Goal: Obtain resource: Download file/media

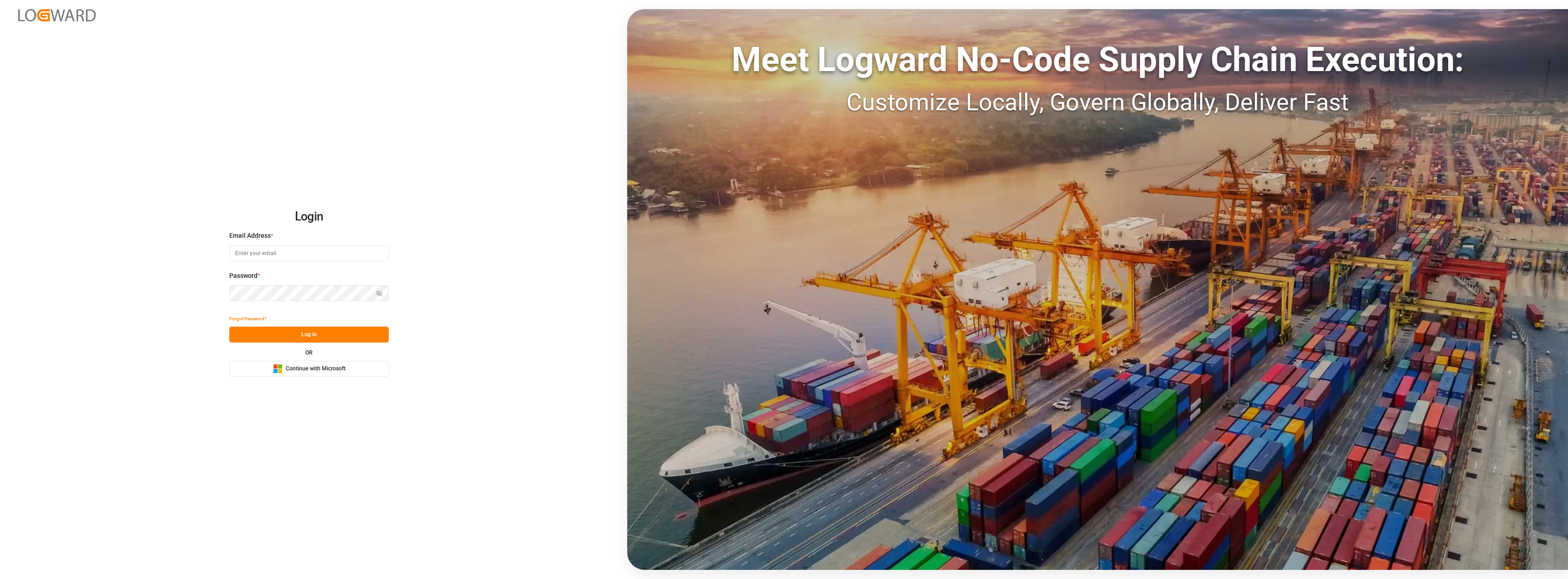
click at [331, 373] on span "Continue with Microsoft" at bounding box center [316, 369] width 60 height 8
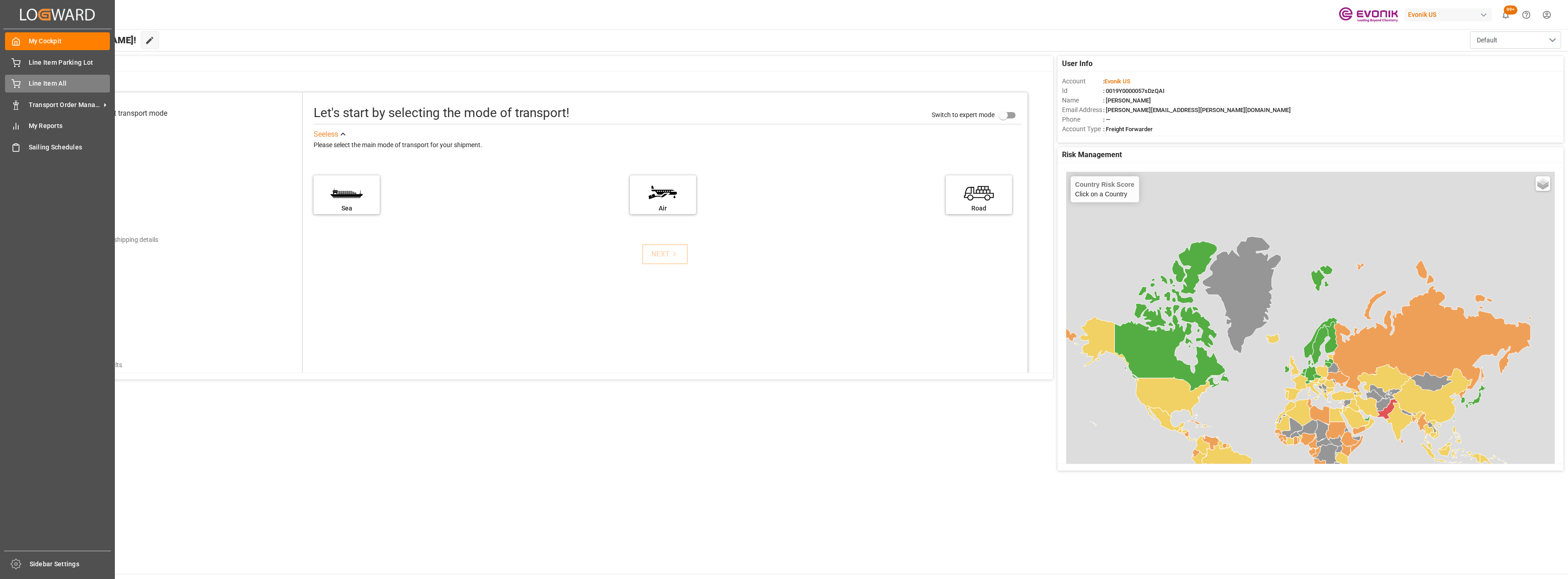
click at [64, 83] on span "Line Item All" at bounding box center [69, 84] width 82 height 10
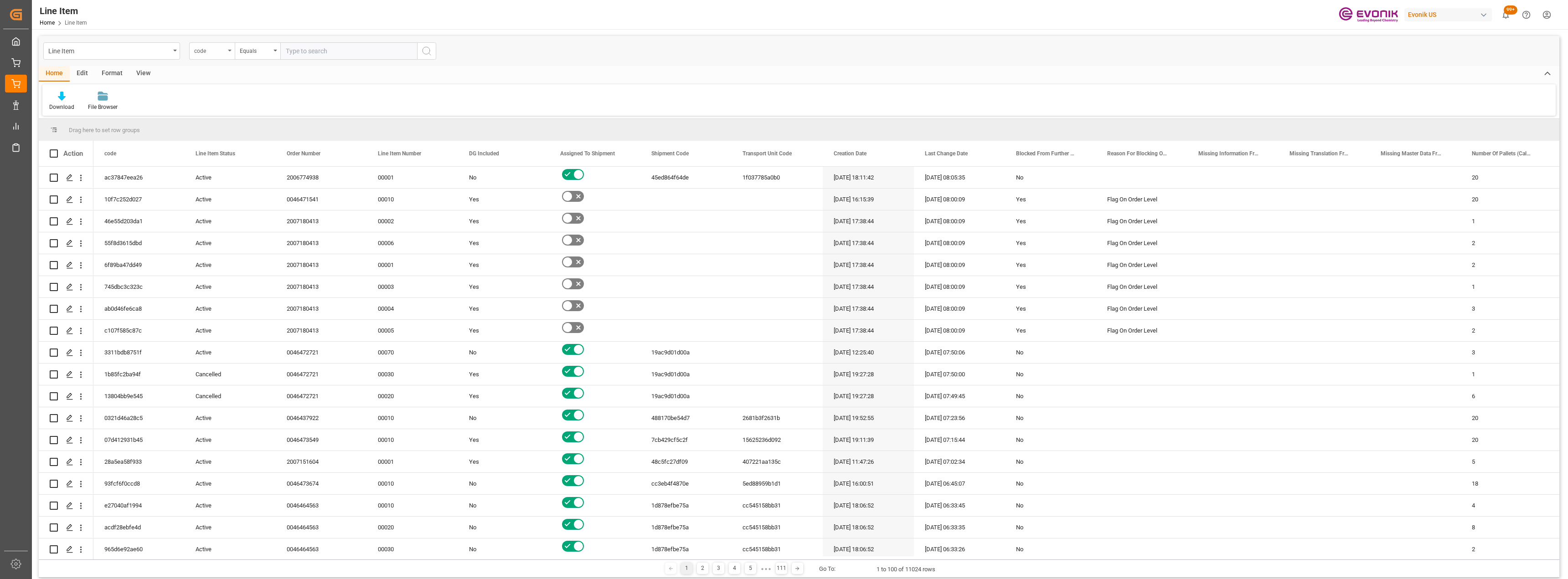
click at [209, 47] on div "code" at bounding box center [209, 49] width 31 height 11
type input "bus"
click at [256, 109] on div "Business Line" at bounding box center [257, 111] width 136 height 19
click at [256, 53] on div "Equals" at bounding box center [254, 49] width 31 height 11
click at [269, 109] on div "Fuzzy search" at bounding box center [304, 111] width 136 height 19
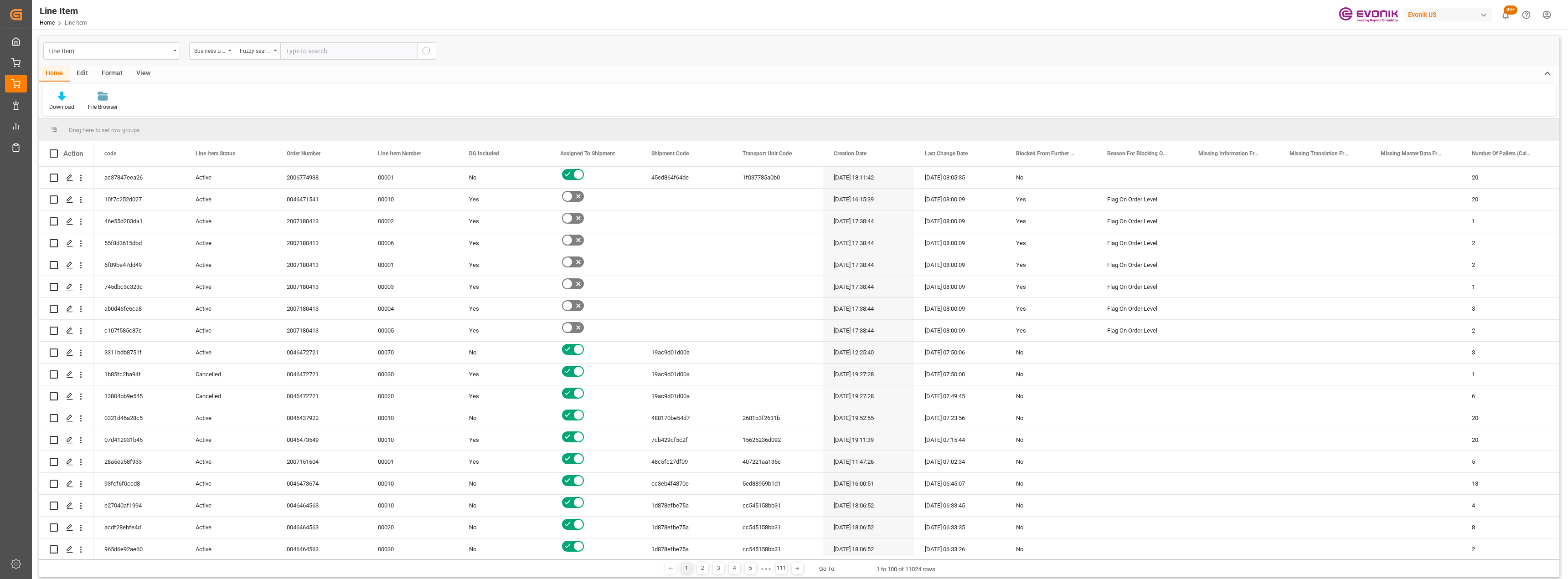
click at [310, 54] on input "text" at bounding box center [348, 51] width 137 height 18
type input "inter"
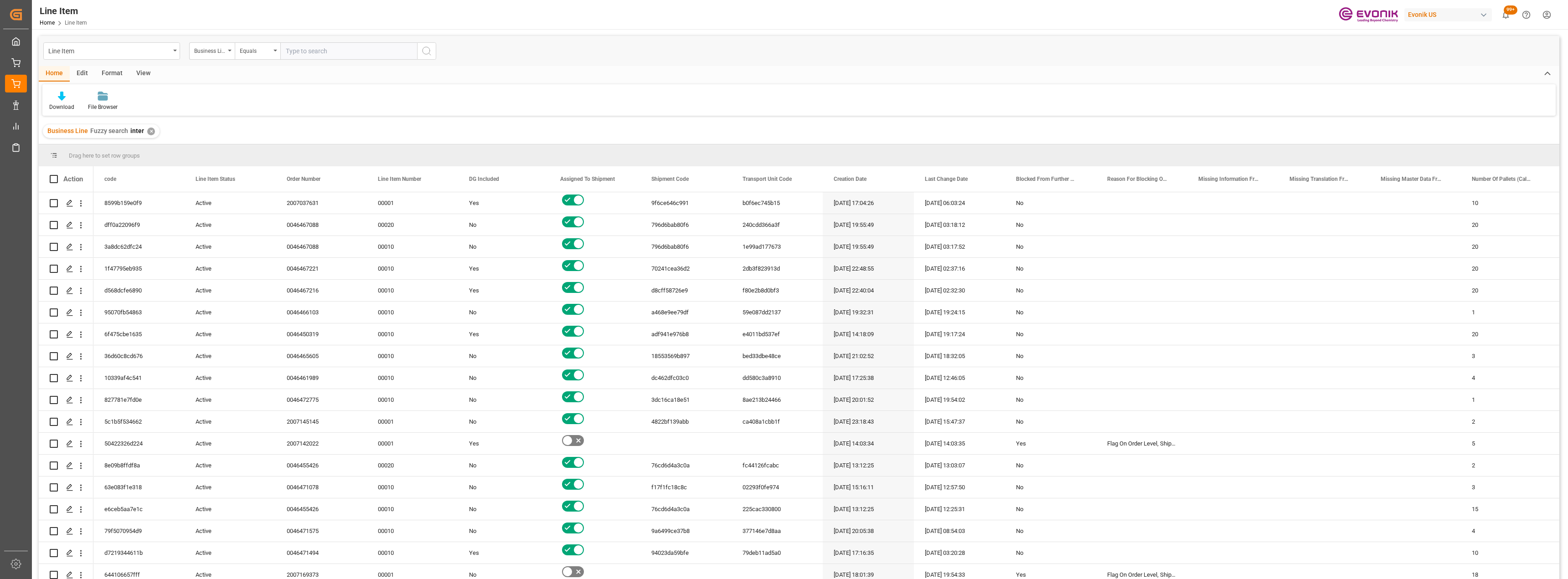
click at [146, 73] on div "View" at bounding box center [143, 74] width 28 height 16
click at [54, 96] on icon at bounding box center [58, 96] width 9 height 9
click at [80, 150] on div "L-DB" at bounding box center [94, 148] width 80 height 10
click at [52, 72] on div "Home" at bounding box center [53, 74] width 31 height 16
click at [60, 105] on div "Download" at bounding box center [61, 107] width 25 height 8
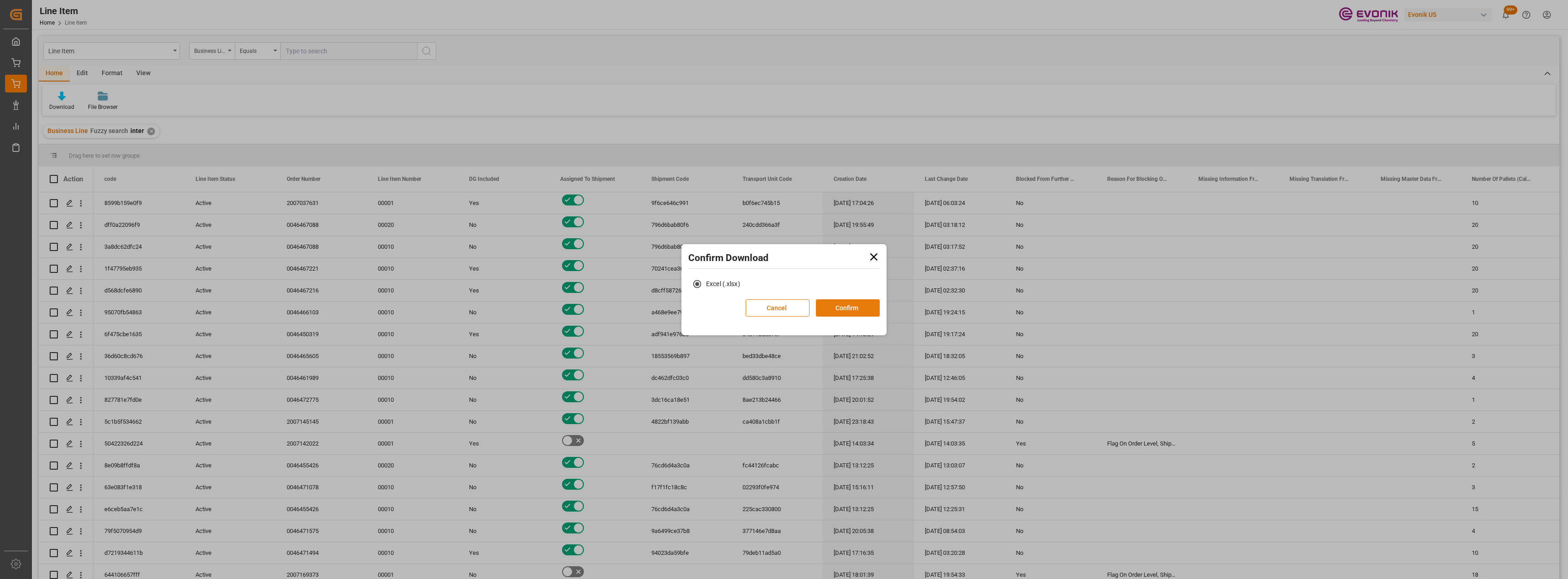
click at [838, 314] on button "Confirm" at bounding box center [847, 309] width 64 height 18
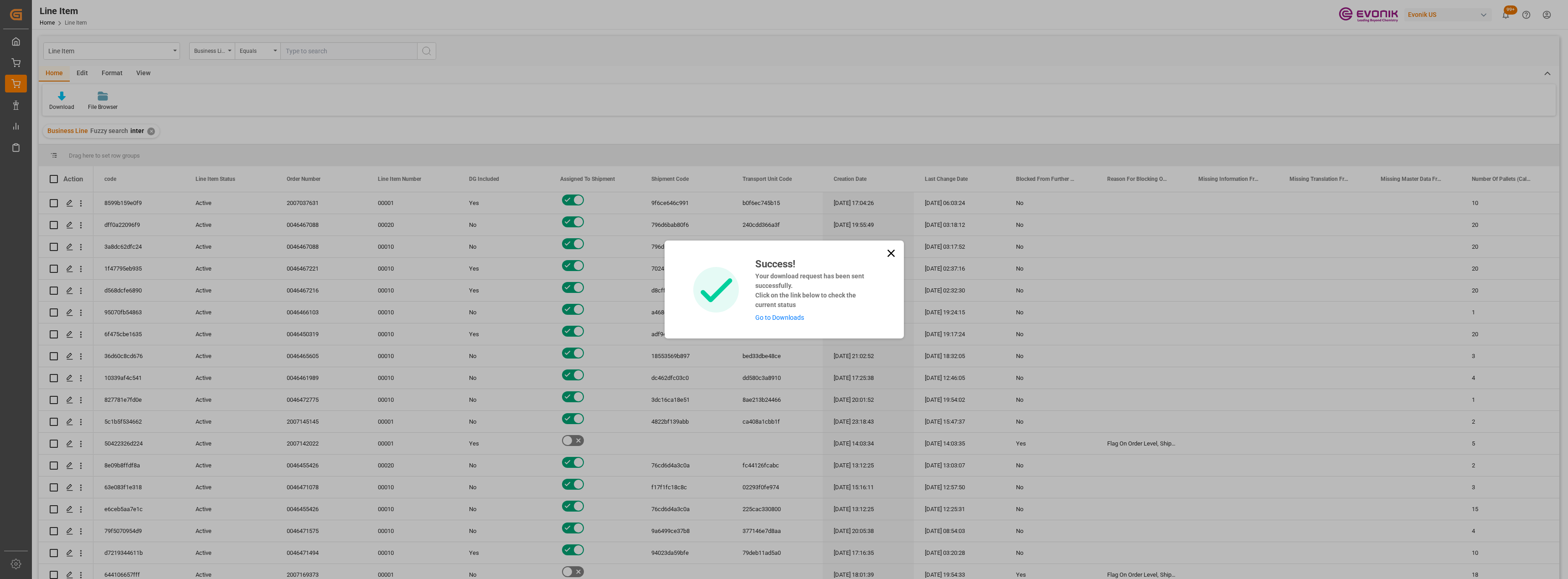
drag, startPoint x: 889, startPoint y: 256, endPoint x: 543, endPoint y: 229, distance: 347.1
click at [889, 256] on icon at bounding box center [891, 253] width 13 height 13
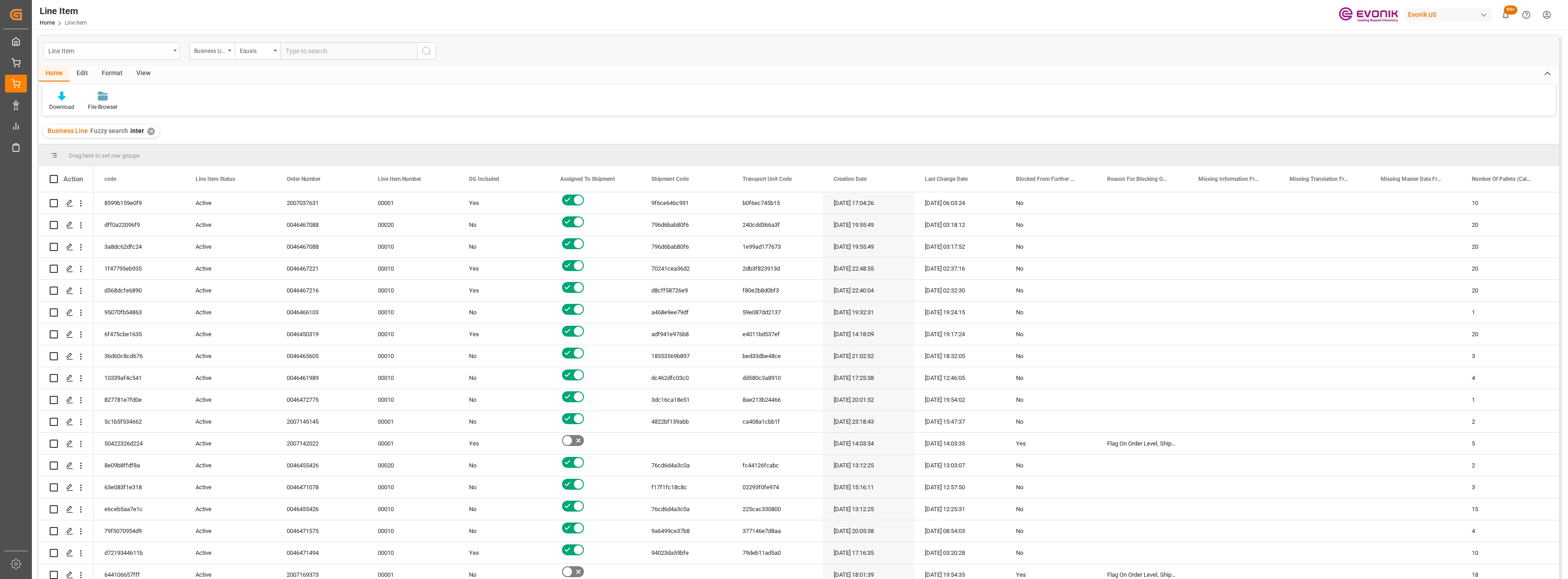
click at [166, 56] on div "Line Item" at bounding box center [111, 51] width 137 height 18
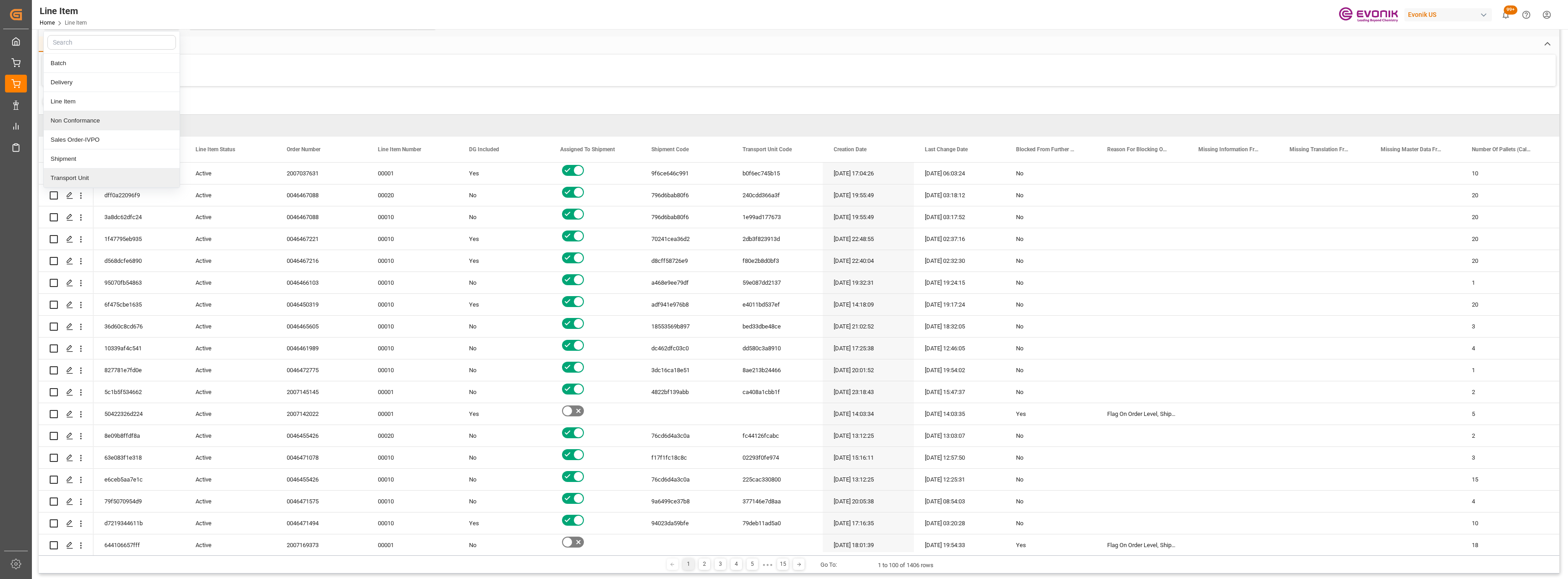
scroll to position [45, 0]
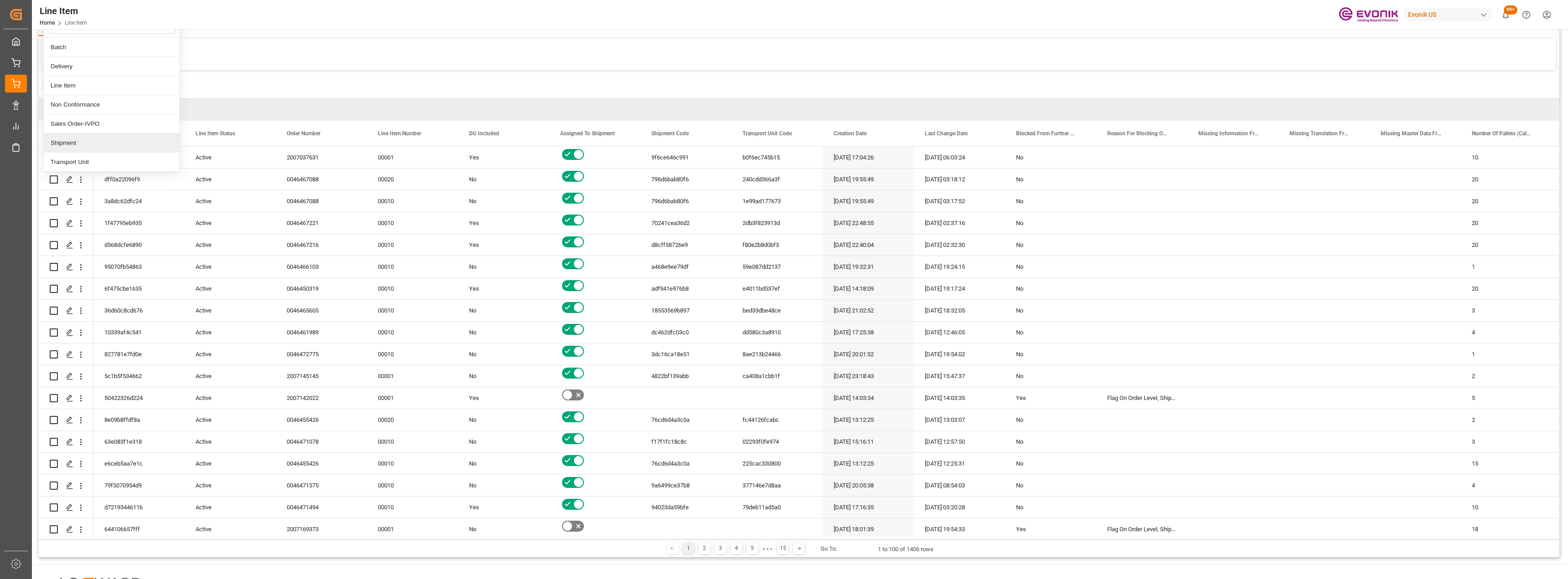
click at [95, 148] on div "Shipment" at bounding box center [111, 142] width 136 height 19
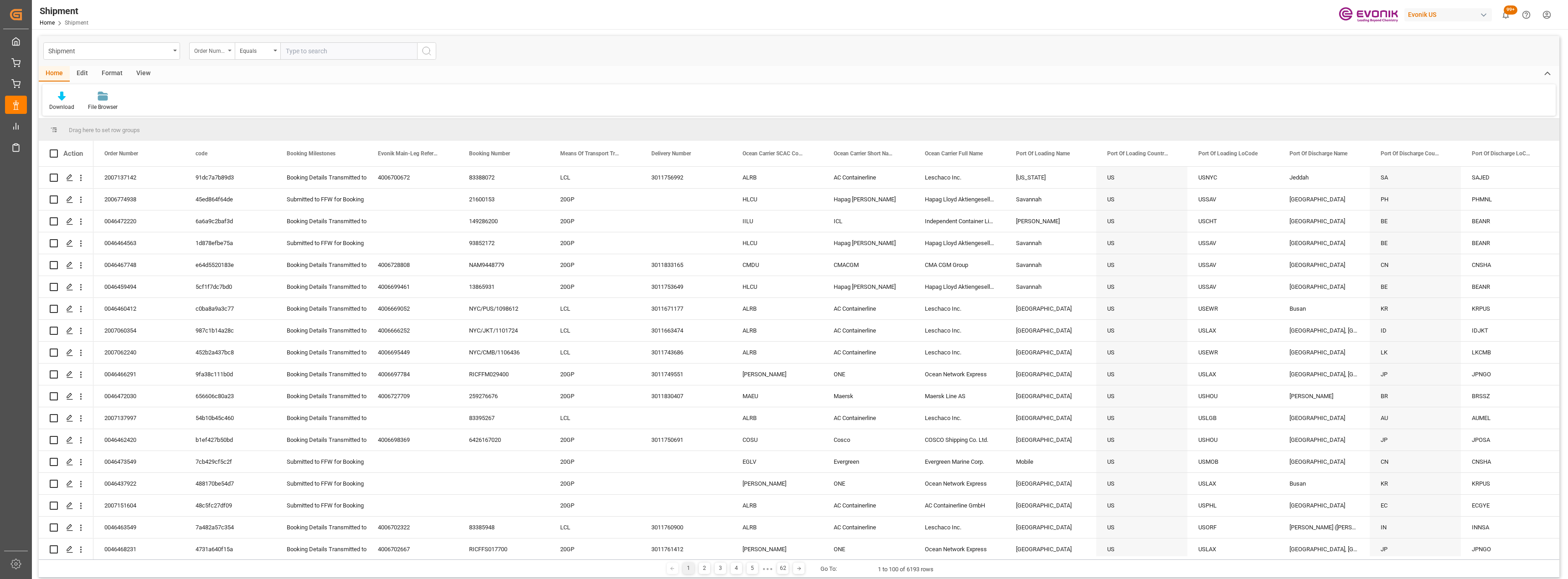
click at [227, 49] on div "Order Number" at bounding box center [212, 51] width 45 height 18
type input "bus"
click at [223, 91] on div "Business Line" at bounding box center [257, 93] width 136 height 19
click at [246, 49] on div "Equals" at bounding box center [254, 49] width 31 height 11
click at [277, 109] on div "Fuzzy search" at bounding box center [304, 111] width 136 height 19
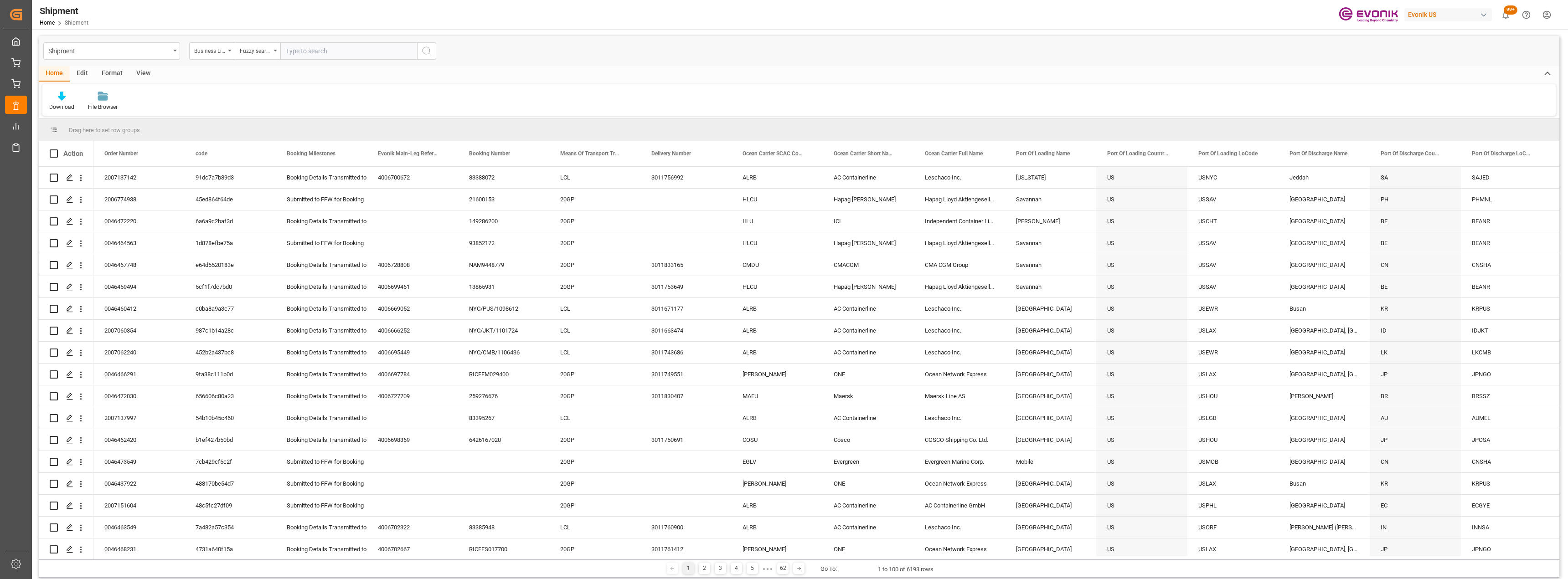
drag, startPoint x: 308, startPoint y: 47, endPoint x: 343, endPoint y: 36, distance: 36.7
click at [307, 47] on input "text" at bounding box center [348, 51] width 137 height 18
type input "inter"
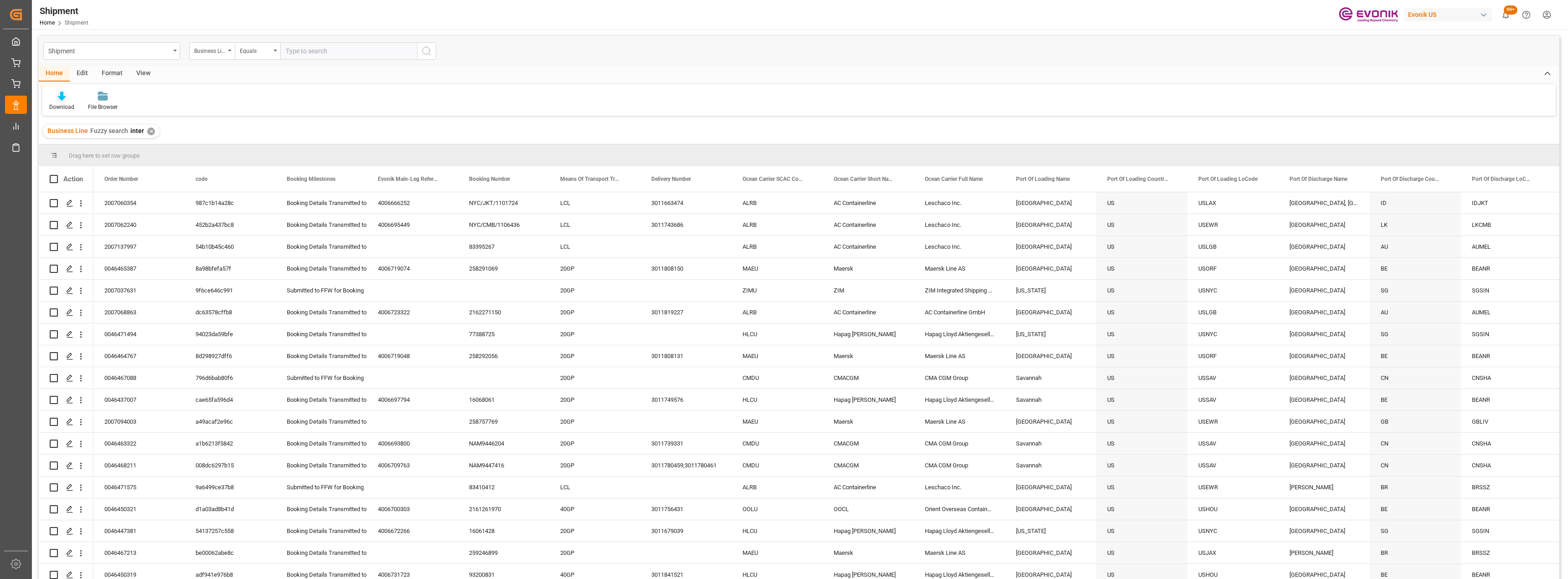
click at [60, 101] on icon at bounding box center [62, 96] width 8 height 9
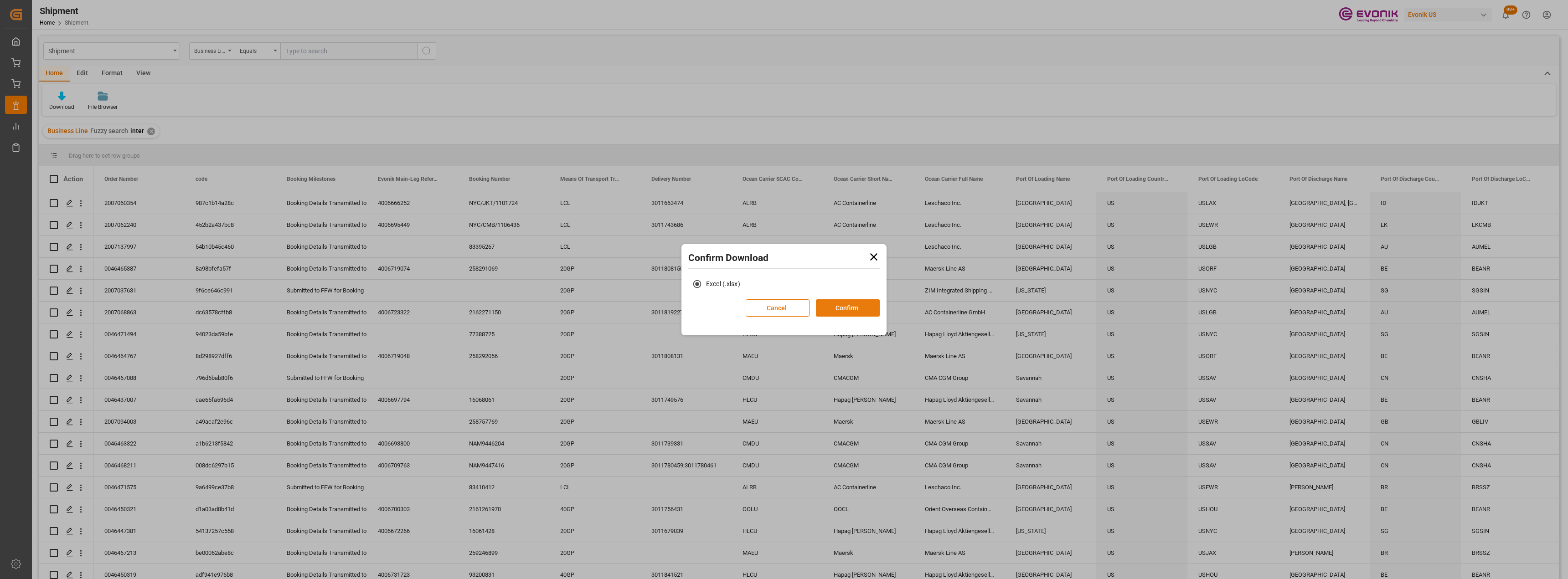
click at [858, 309] on button "Confirm" at bounding box center [847, 309] width 64 height 18
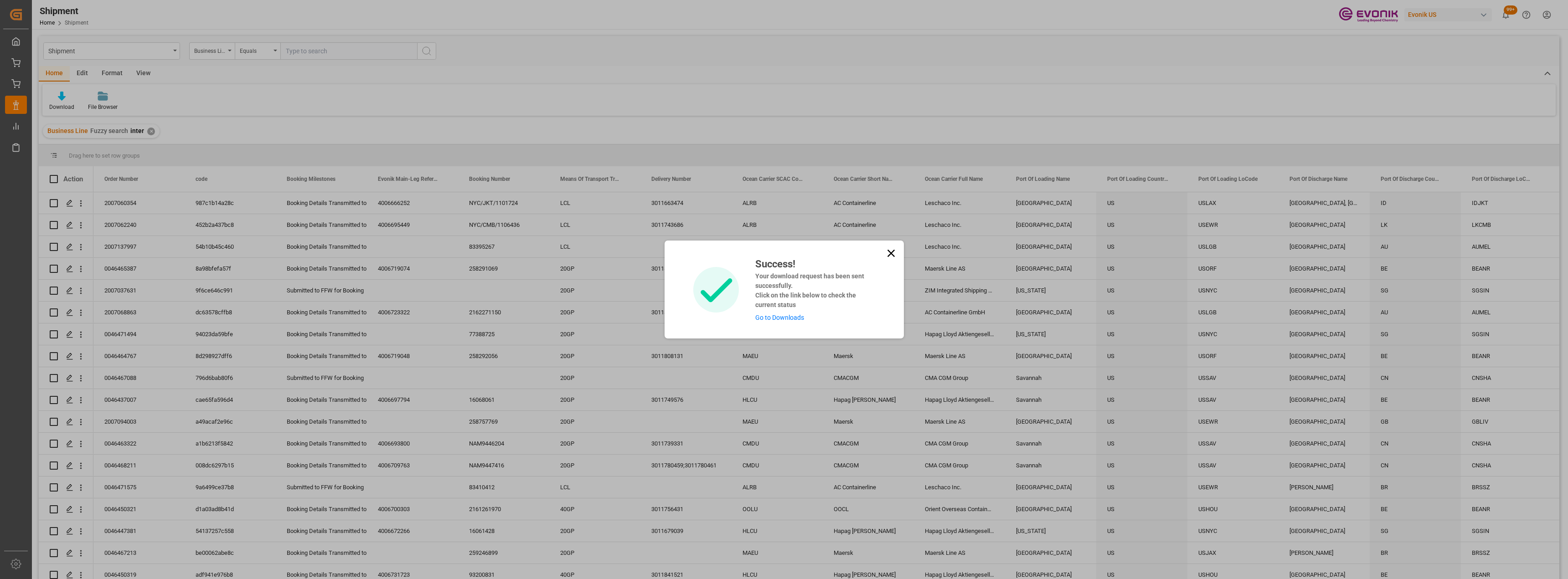
click at [893, 251] on icon at bounding box center [891, 253] width 13 height 13
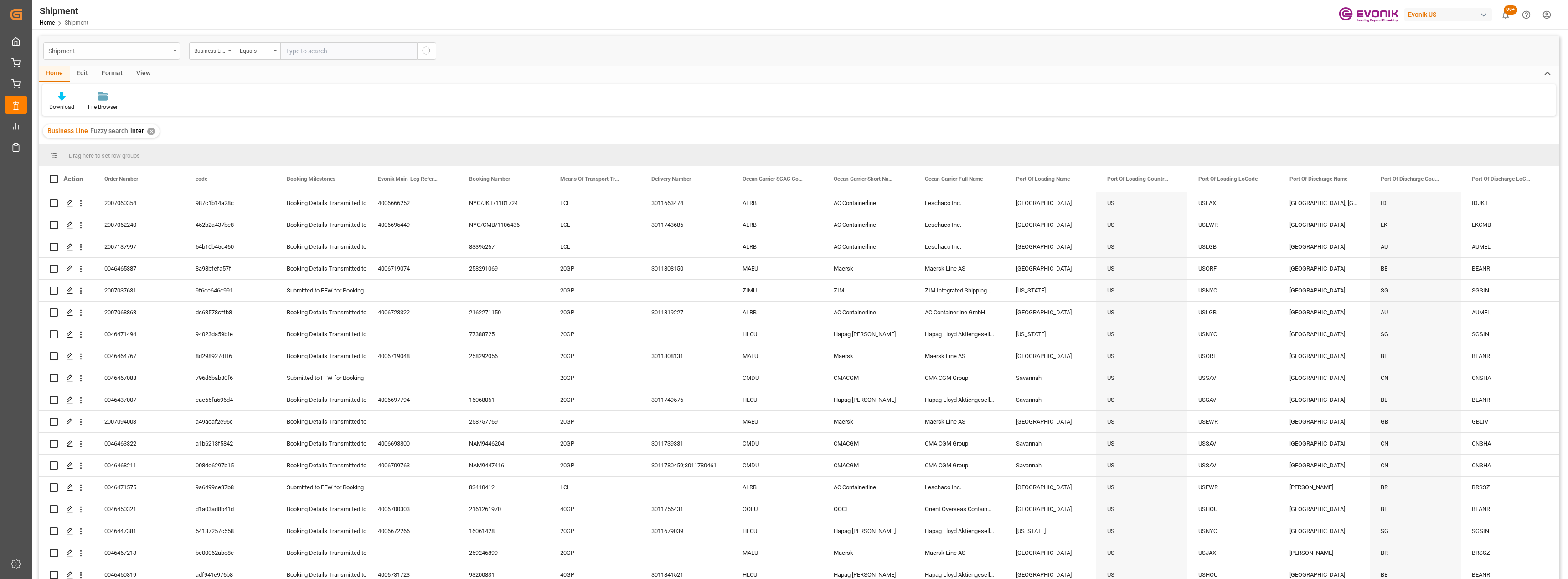
click at [138, 49] on div "Shipment" at bounding box center [108, 50] width 121 height 12
click at [90, 207] on div "Transport Unit" at bounding box center [111, 207] width 136 height 19
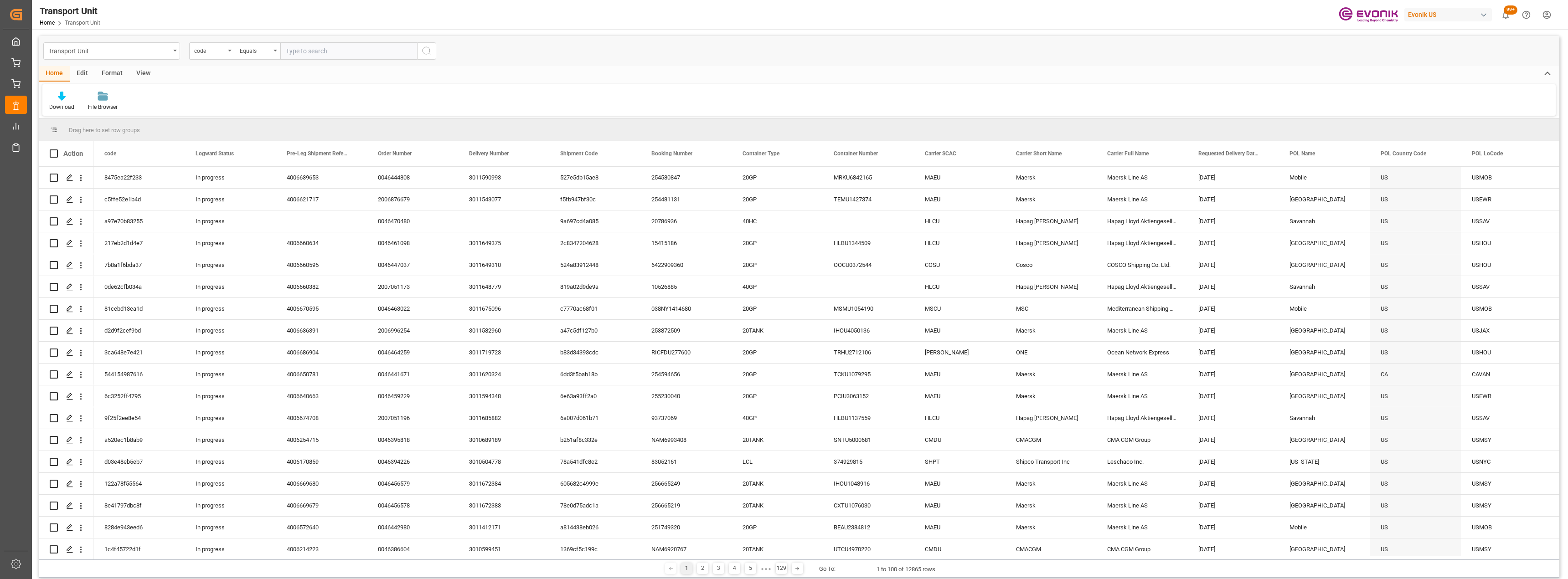
click at [1167, 54] on div "Transport Unit code Equals" at bounding box center [799, 51] width 1521 height 31
click at [143, 80] on div "View" at bounding box center [143, 74] width 28 height 16
click at [63, 102] on div "Default" at bounding box center [58, 101] width 32 height 20
drag, startPoint x: 60, startPoint y: 151, endPoint x: 54, endPoint y: 79, distance: 72.2
click at [60, 151] on div "TU-DB" at bounding box center [94, 148] width 80 height 10
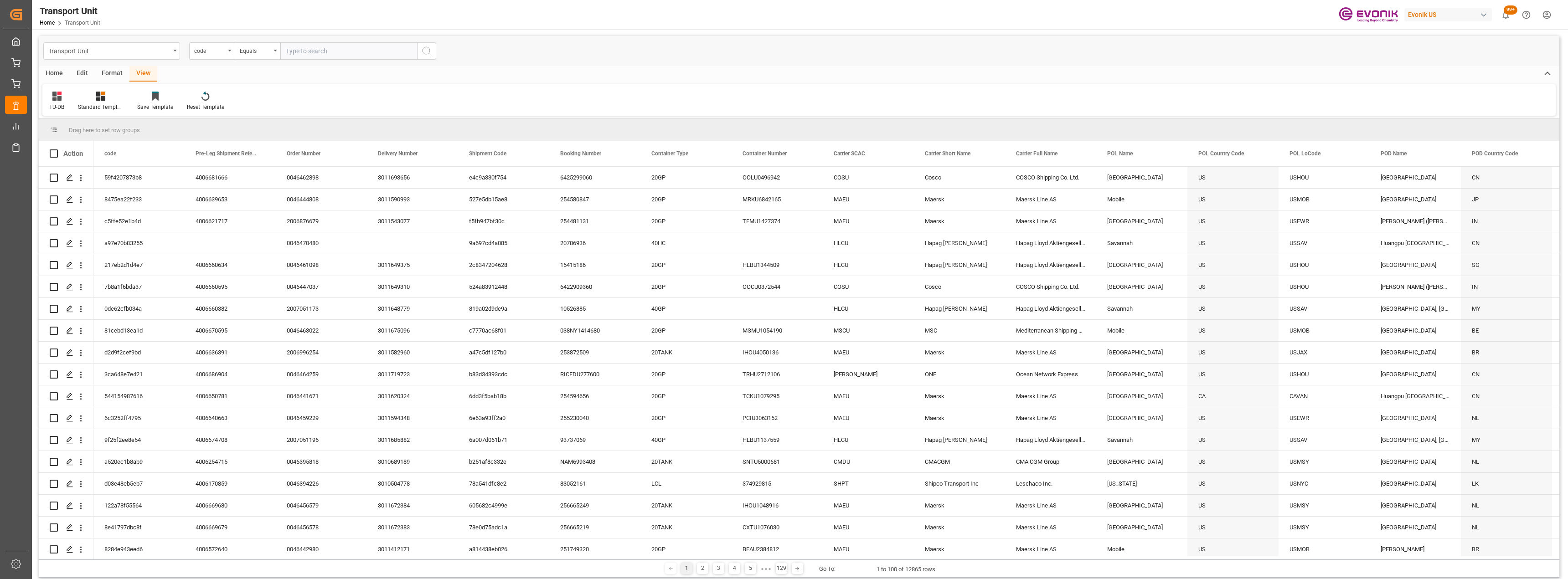
click at [60, 74] on div "Home" at bounding box center [53, 74] width 31 height 16
click at [66, 100] on div at bounding box center [61, 96] width 25 height 10
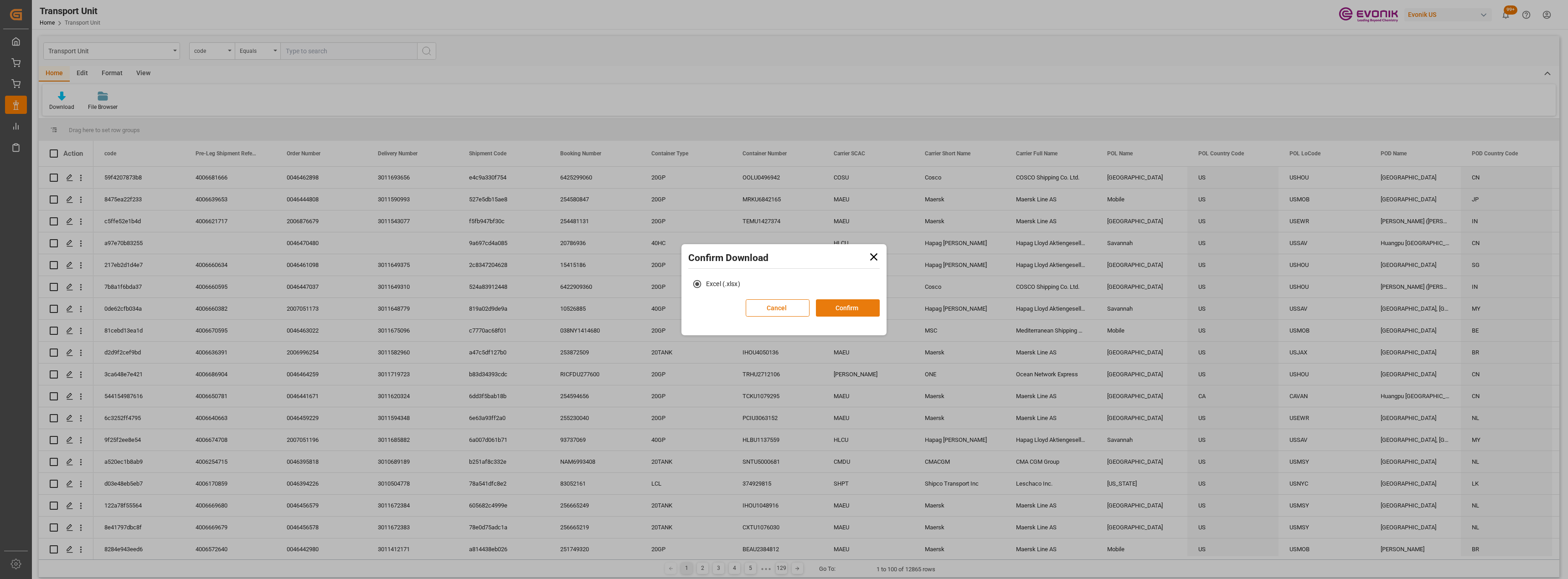
click at [839, 313] on button "Confirm" at bounding box center [847, 309] width 64 height 18
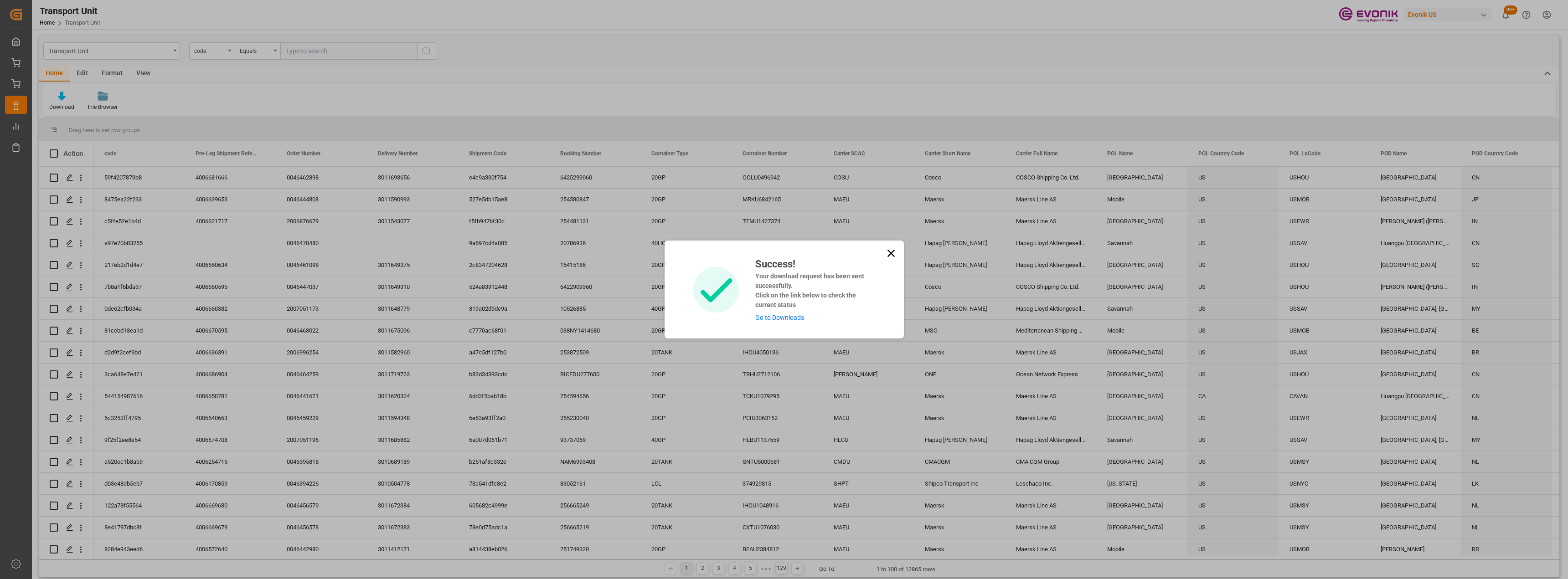
click at [790, 318] on link "Go to Downloads" at bounding box center [779, 317] width 48 height 7
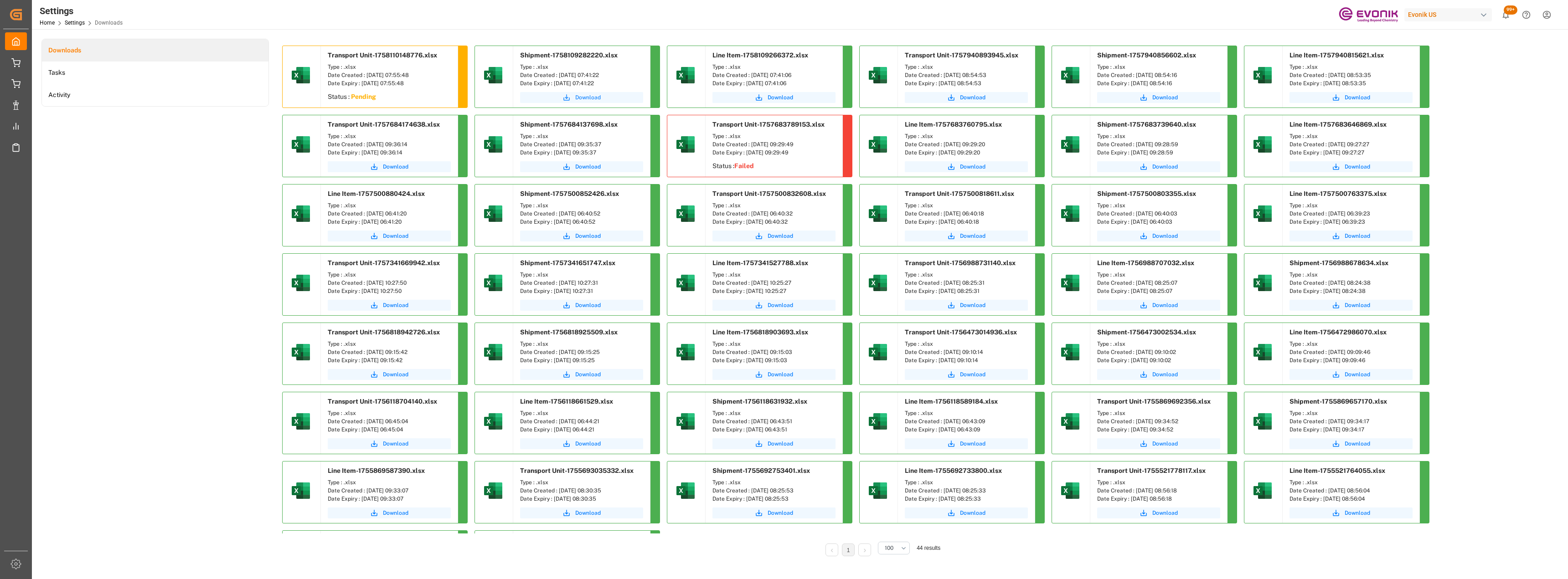
click at [581, 98] on span "Download" at bounding box center [588, 98] width 26 height 8
click at [774, 98] on span "Download" at bounding box center [780, 98] width 26 height 8
click at [401, 96] on span "Download" at bounding box center [395, 98] width 26 height 8
